Goal: Obtain resource: Download file/media

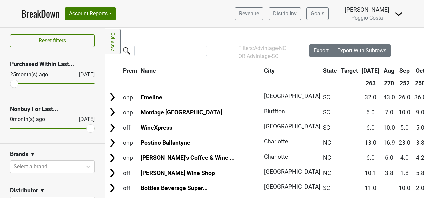
scroll to position [67, 0]
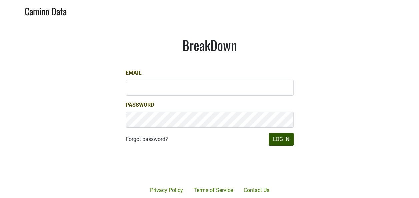
drag, startPoint x: 293, startPoint y: 143, endPoint x: 288, endPoint y: 143, distance: 5.0
click at [293, 143] on div at bounding box center [234, 166] width 137 height 76
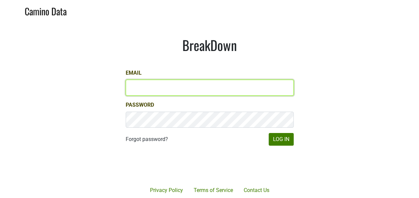
click at [204, 86] on input "Email" at bounding box center [210, 88] width 168 height 16
type input "keith@poggiocosta.com"
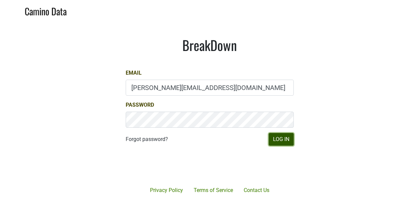
click at [273, 141] on button "Log In" at bounding box center [281, 139] width 25 height 13
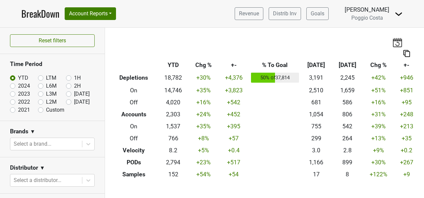
click at [74, 99] on label "[DATE]" at bounding box center [82, 102] width 16 height 8
click at [66, 99] on input "[DATE]" at bounding box center [79, 101] width 27 height 7
radio input "true"
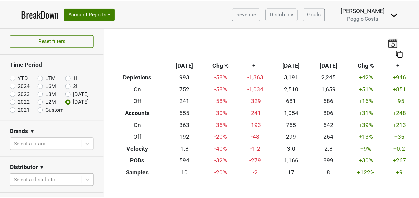
scroll to position [91, 0]
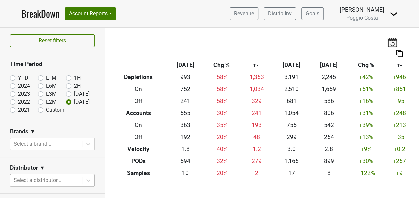
click at [67, 179] on body "BreakDown Account Reports SuperRanker Map Award Progress Chain Compliance CRM N…" at bounding box center [209, 99] width 419 height 198
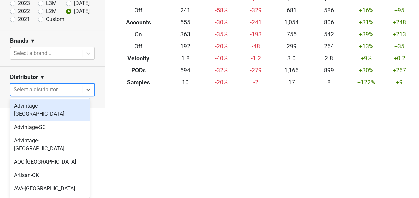
click at [59, 108] on div "Advintage-[GEOGRAPHIC_DATA]" at bounding box center [50, 109] width 80 height 21
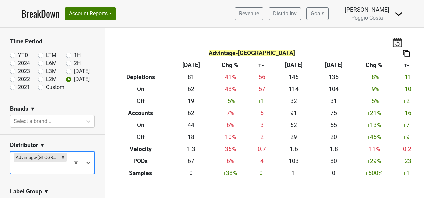
scroll to position [33, 0]
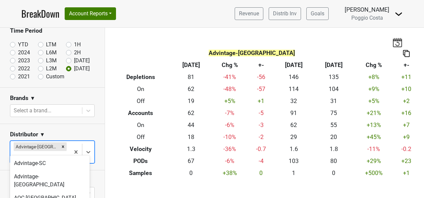
click at [56, 146] on body "BreakDown Account Reports SuperRanker Map Award Progress Chain Compliance CRM N…" at bounding box center [212, 99] width 424 height 198
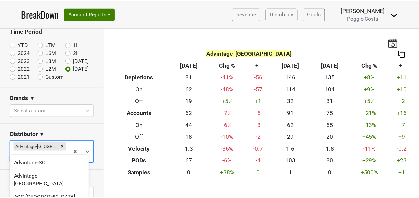
scroll to position [57, 0]
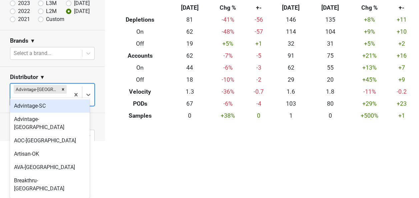
click at [57, 105] on div "Advintage-SC" at bounding box center [50, 105] width 80 height 13
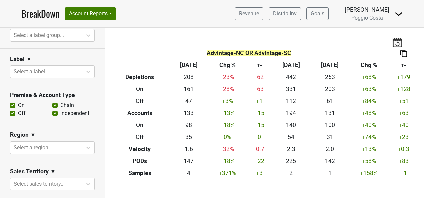
scroll to position [200, 0]
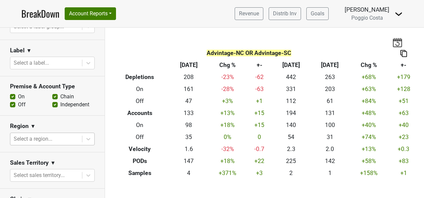
click at [62, 135] on div at bounding box center [46, 138] width 65 height 9
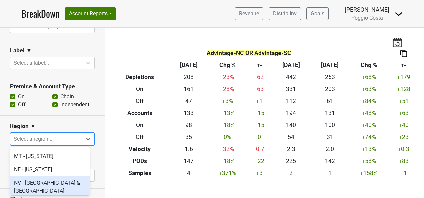
scroll to position [1399, 0]
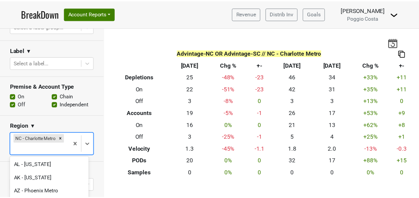
scroll to position [59, 0]
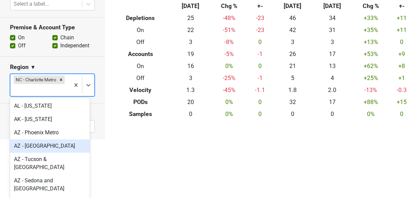
click at [58, 139] on body "BreakDown Account Reports SuperRanker Map Award Progress Chain Compliance CRM N…" at bounding box center [209, 40] width 419 height 198
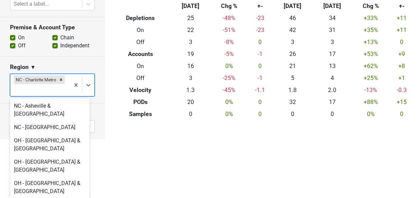
scroll to position [1599, 0]
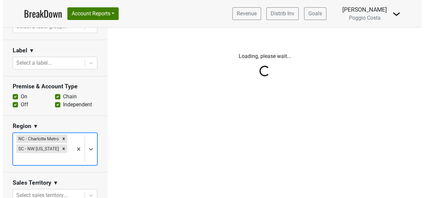
scroll to position [0, 0]
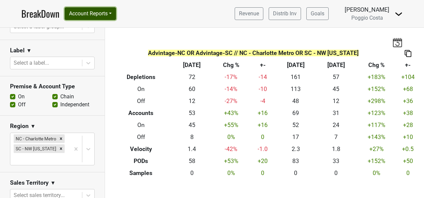
click at [92, 13] on button "Account Reports" at bounding box center [90, 13] width 51 height 13
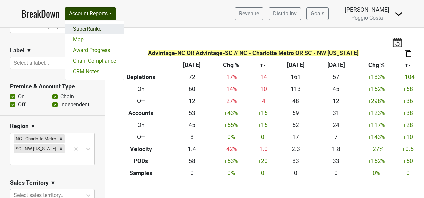
click at [87, 27] on link "SuperRanker" at bounding box center [94, 29] width 59 height 11
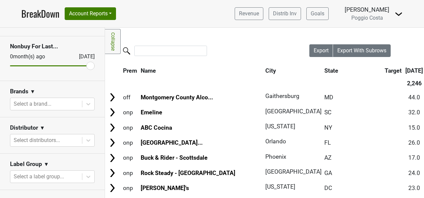
scroll to position [67, 0]
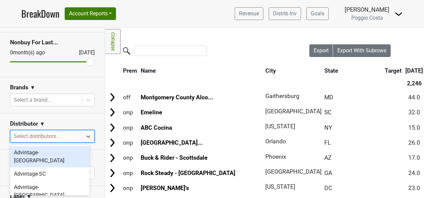
click at [69, 133] on div at bounding box center [46, 136] width 65 height 9
click at [66, 152] on div "Advintage-[GEOGRAPHIC_DATA]" at bounding box center [50, 156] width 80 height 21
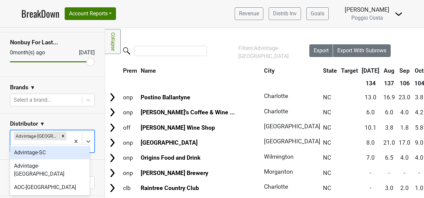
click at [62, 134] on div "Advintage-[GEOGRAPHIC_DATA]" at bounding box center [40, 141] width 60 height 22
click at [61, 154] on div "Advintage-SC" at bounding box center [50, 152] width 80 height 13
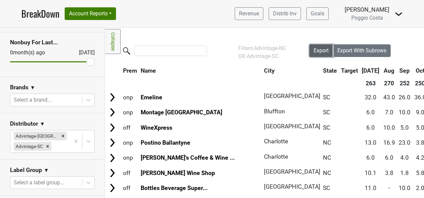
click at [314, 50] on span "Export" at bounding box center [320, 50] width 15 height 6
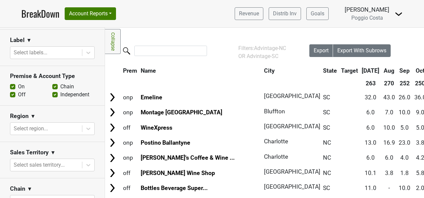
scroll to position [233, 0]
click at [63, 129] on div at bounding box center [46, 128] width 65 height 9
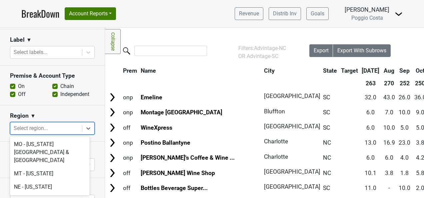
scroll to position [1399, 0]
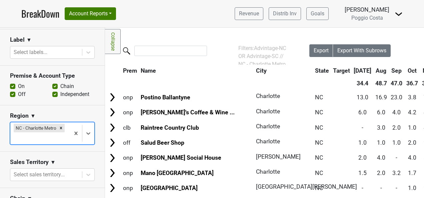
click at [55, 140] on div at bounding box center [40, 138] width 53 height 9
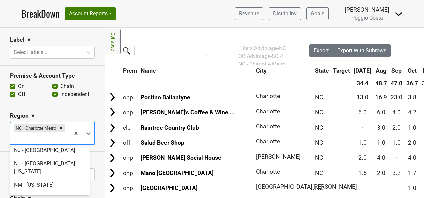
scroll to position [1632, 0]
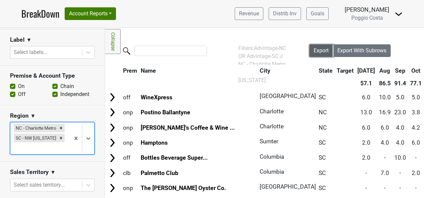
click at [313, 50] on span "Export" at bounding box center [320, 50] width 15 height 6
